Goal: Communication & Community: Answer question/provide support

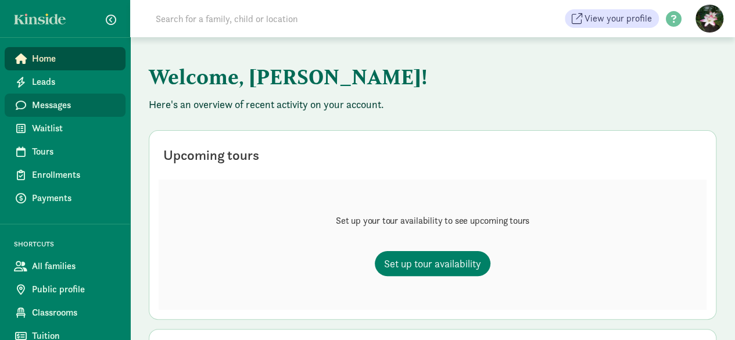
drag, startPoint x: 58, startPoint y: 104, endPoint x: 49, endPoint y: 108, distance: 9.6
click at [58, 104] on span "Messages" at bounding box center [74, 105] width 84 height 14
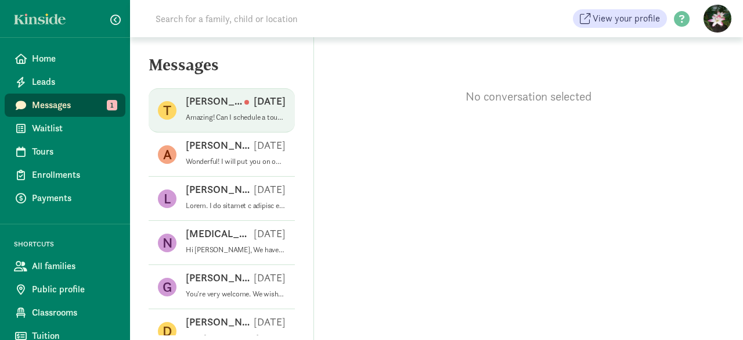
click at [214, 94] on p "Tessa V" at bounding box center [215, 101] width 59 height 14
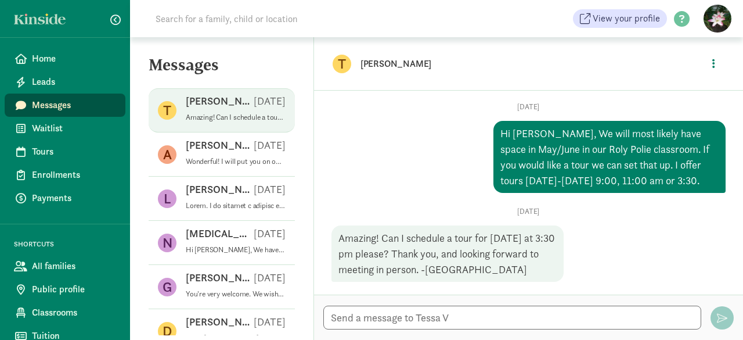
scroll to position [162, 0]
click at [364, 320] on textarea at bounding box center [512, 317] width 378 height 24
drag, startPoint x: 364, startPoint y: 320, endPoint x: 575, endPoint y: 313, distance: 212.1
click at [575, 313] on textarea at bounding box center [512, 317] width 378 height 24
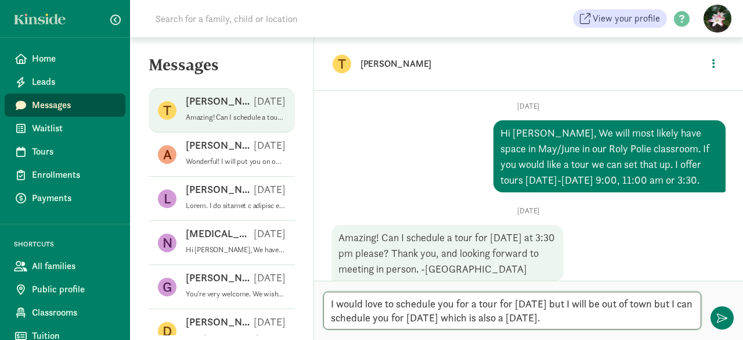
click at [528, 318] on textarea "I would love to schedule you for a tour for next Thursday but I will be out of …" at bounding box center [512, 311] width 378 height 38
type textarea "I would love to schedule you for a tour for next Thursday but I will be out of …"
click at [643, 242] on div "Thu, Sep 11 Amazing! Can I schedule a tour for next Thursday at 3:30 pm please?…" at bounding box center [529, 243] width 394 height 75
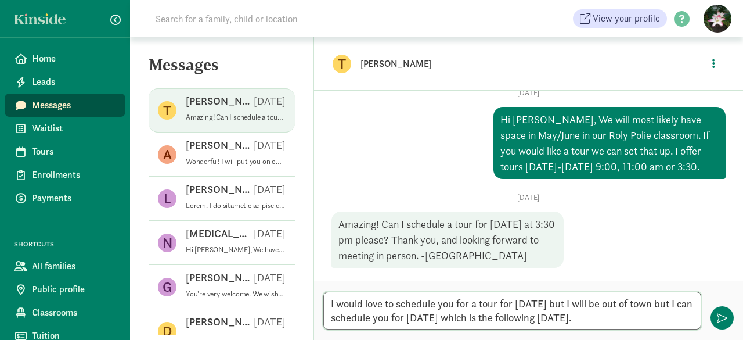
click at [658, 319] on textarea "I would love to schedule you for a tour for next Thursday but I will be out of …" at bounding box center [512, 311] width 378 height 38
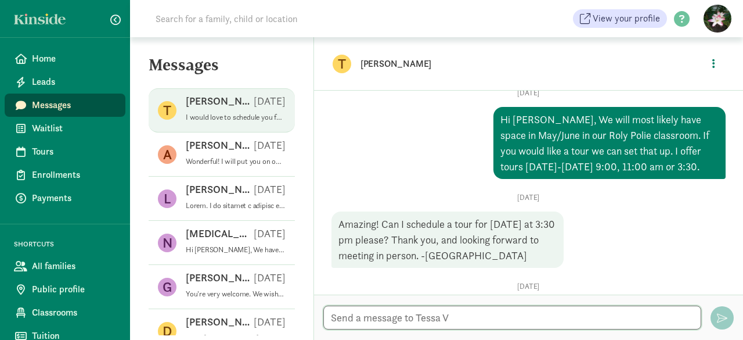
scroll to position [267, 0]
